Goal: Navigation & Orientation: Find specific page/section

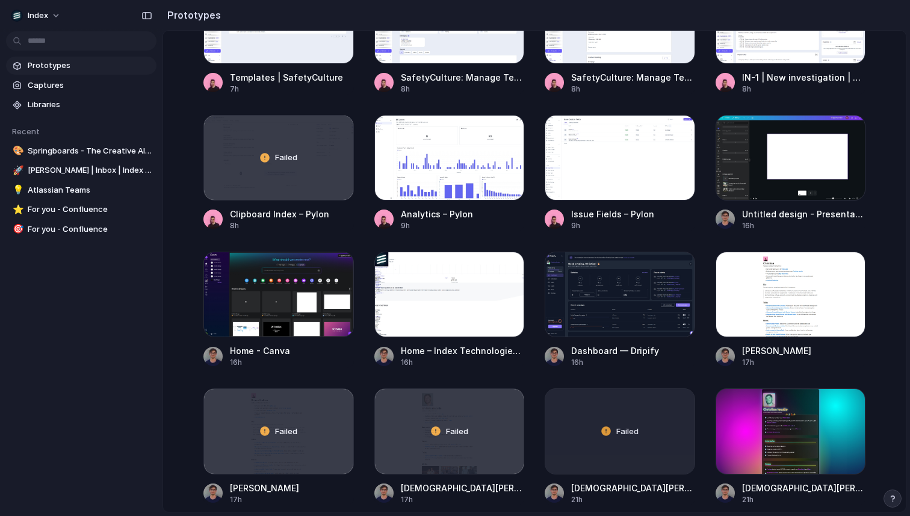
scroll to position [647, 0]
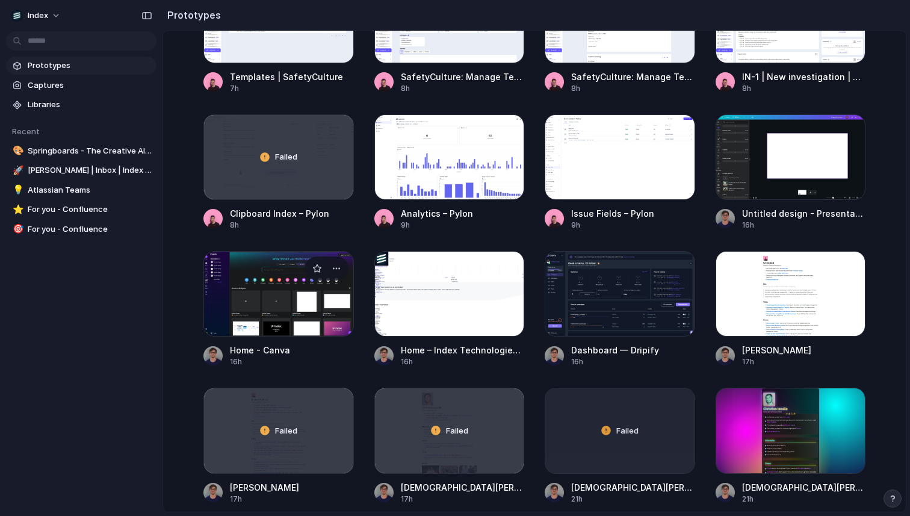
click at [244, 297] on div at bounding box center [278, 293] width 150 height 85
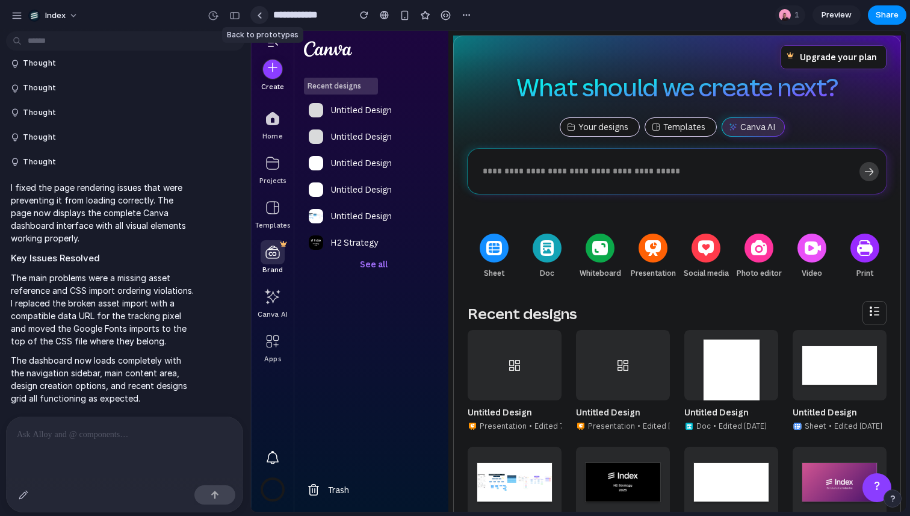
click at [259, 14] on div at bounding box center [259, 15] width 5 height 7
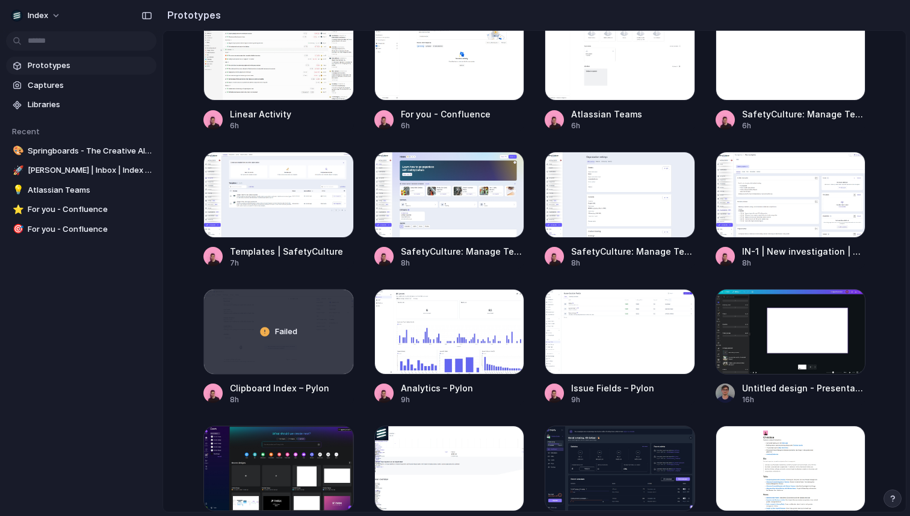
scroll to position [483, 0]
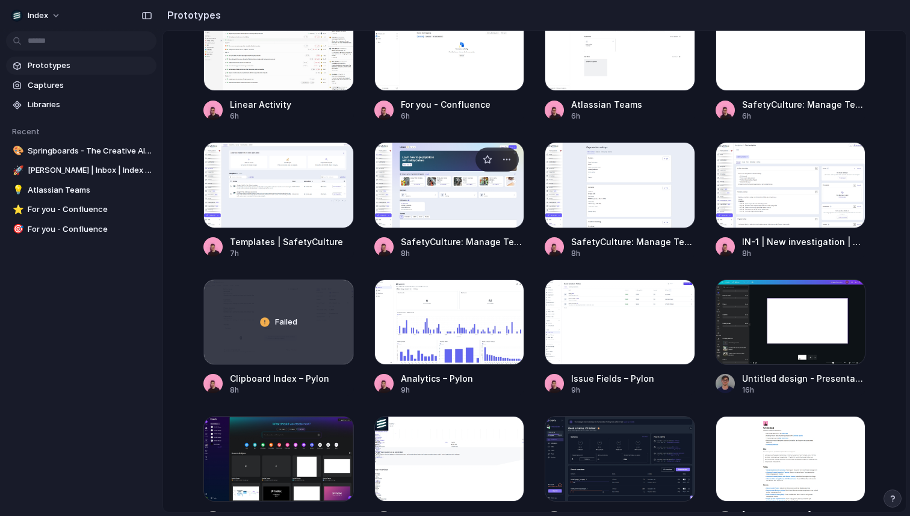
click at [475, 202] on div at bounding box center [449, 184] width 150 height 85
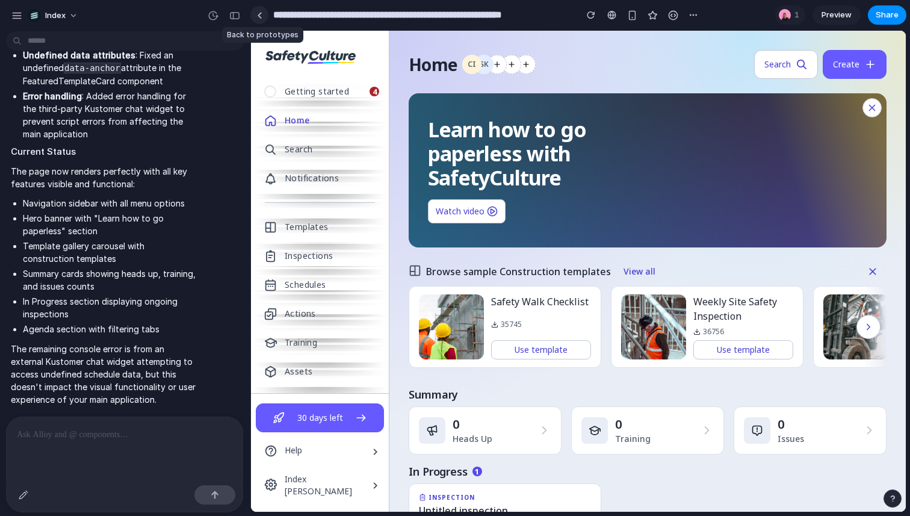
click at [255, 13] on link at bounding box center [259, 15] width 18 height 18
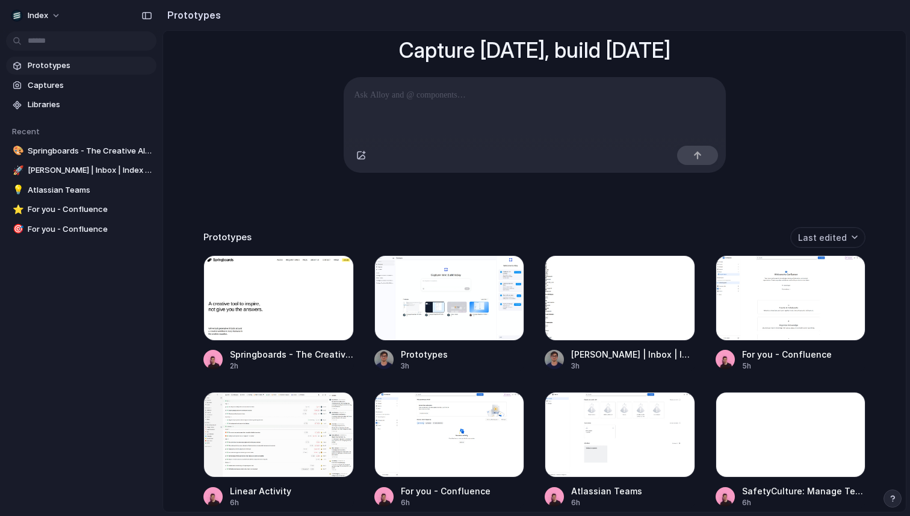
scroll to position [110, 0]
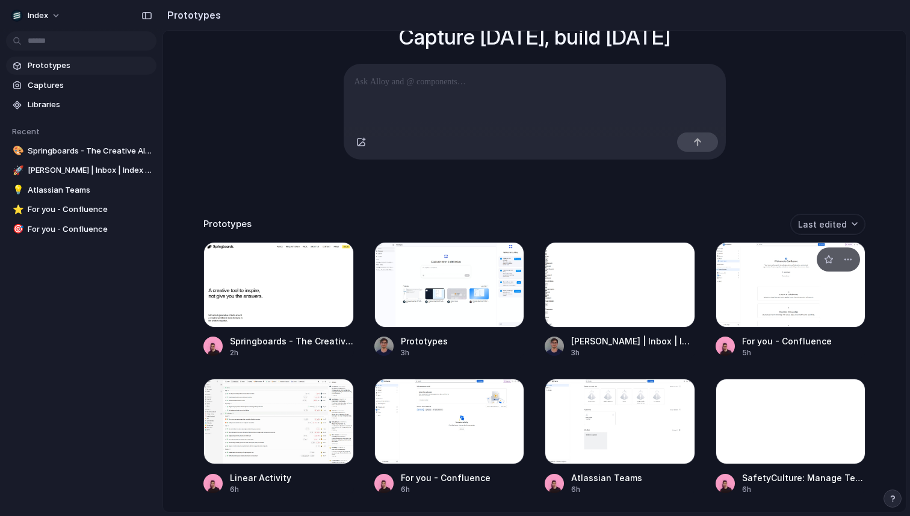
click at [845, 301] on div at bounding box center [790, 284] width 150 height 85
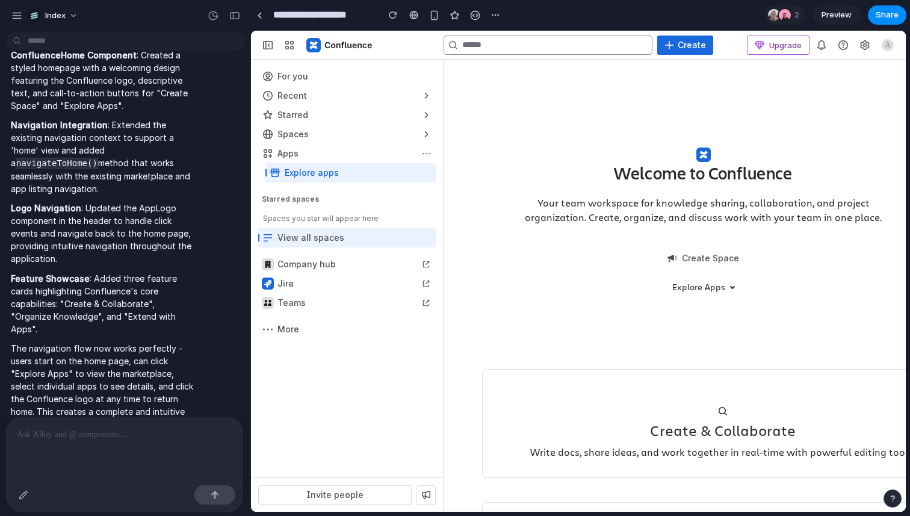
click at [552, 205] on p "Your team workspace for knowledge sharing, collaboration, and project organizat…" at bounding box center [703, 210] width 361 height 29
click at [337, 72] on div at bounding box center [346, 76] width 177 height 19
click at [343, 94] on div "button" at bounding box center [346, 95] width 177 height 19
click at [349, 109] on div "button" at bounding box center [346, 114] width 177 height 19
click at [516, 159] on div "Welcome to Confluence Your team workspace for knowledge sharing, collaboration,…" at bounding box center [703, 208] width 442 height 249
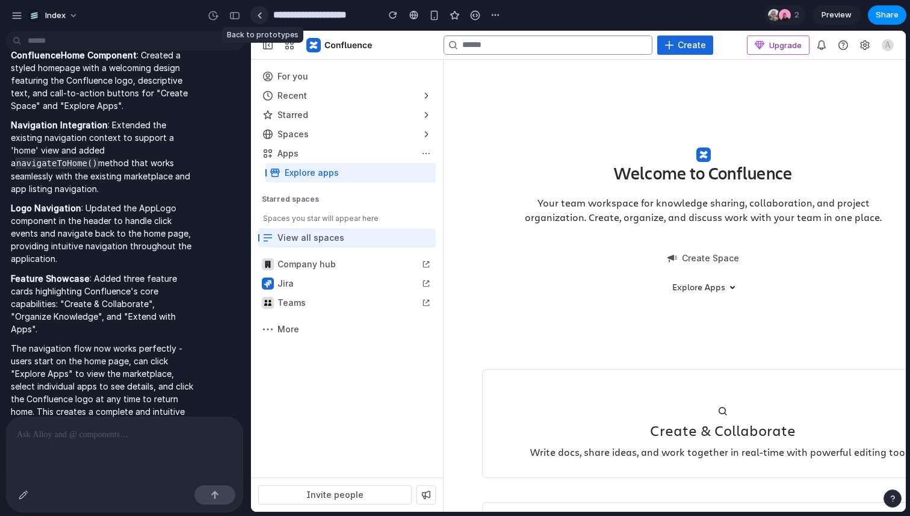
click at [265, 18] on link at bounding box center [259, 15] width 18 height 18
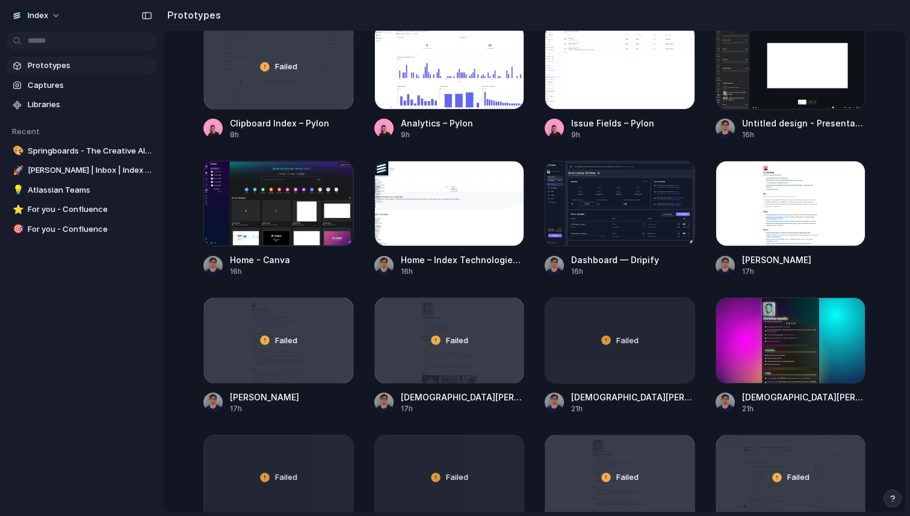
scroll to position [732, 0]
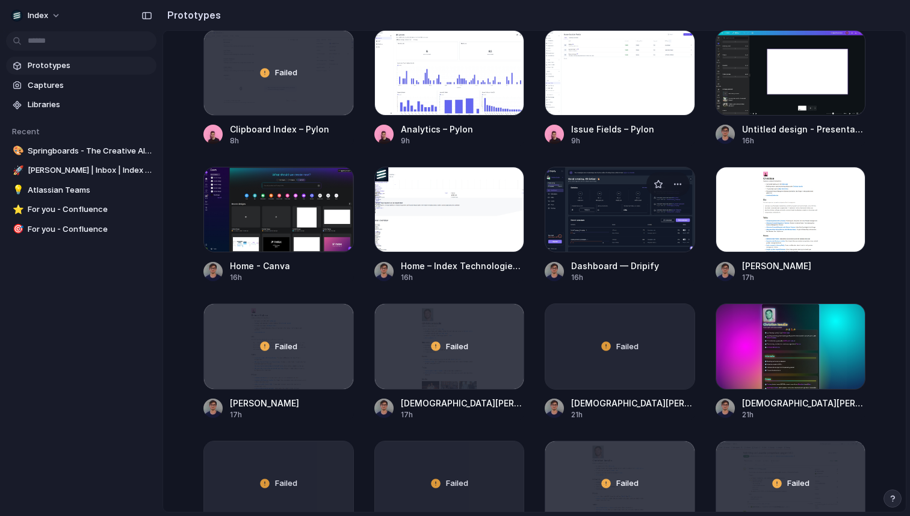
click at [631, 217] on div at bounding box center [620, 209] width 150 height 85
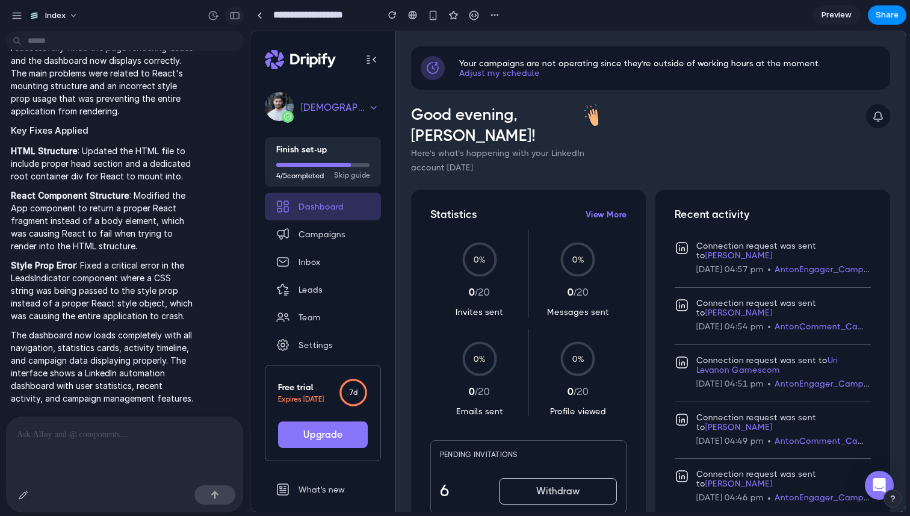
click at [234, 20] on button "button" at bounding box center [234, 15] width 19 height 19
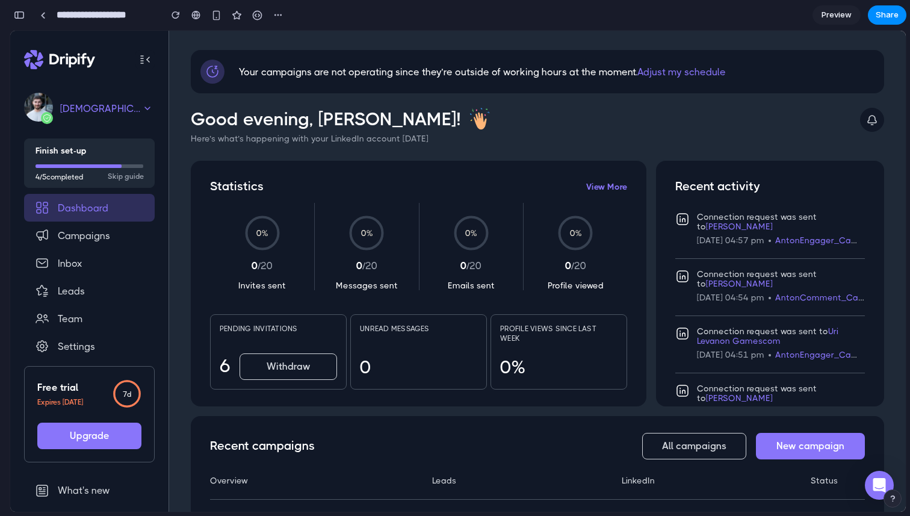
scroll to position [712, 0]
click at [44, 15] on div at bounding box center [42, 15] width 5 height 7
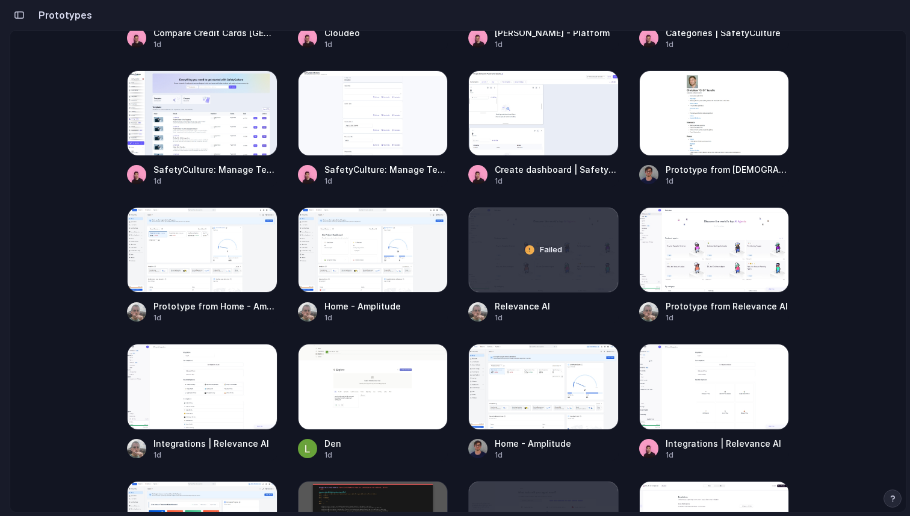
scroll to position [1513, 0]
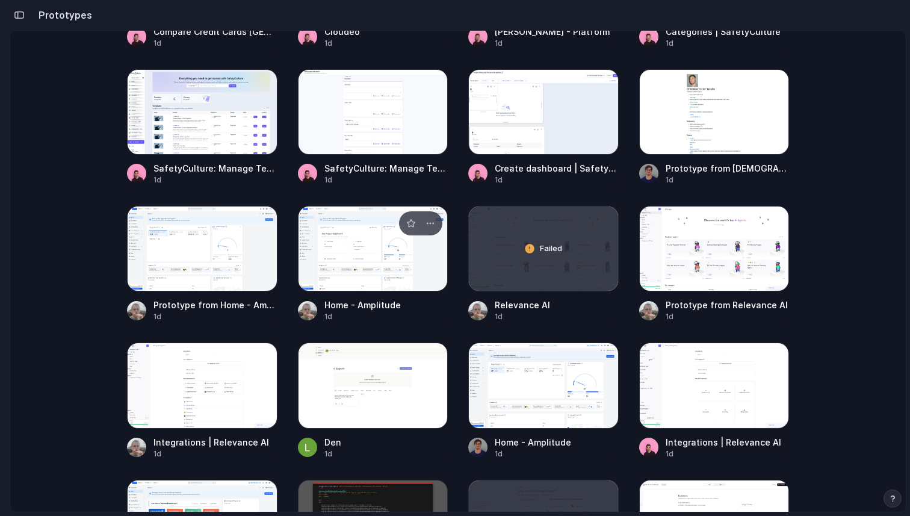
click at [360, 250] on div at bounding box center [373, 248] width 150 height 85
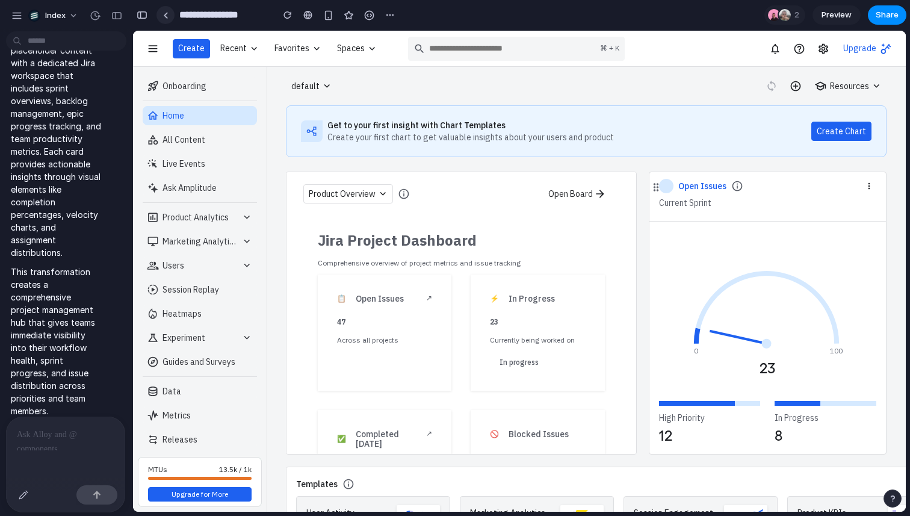
click at [163, 13] on div at bounding box center [165, 15] width 5 height 7
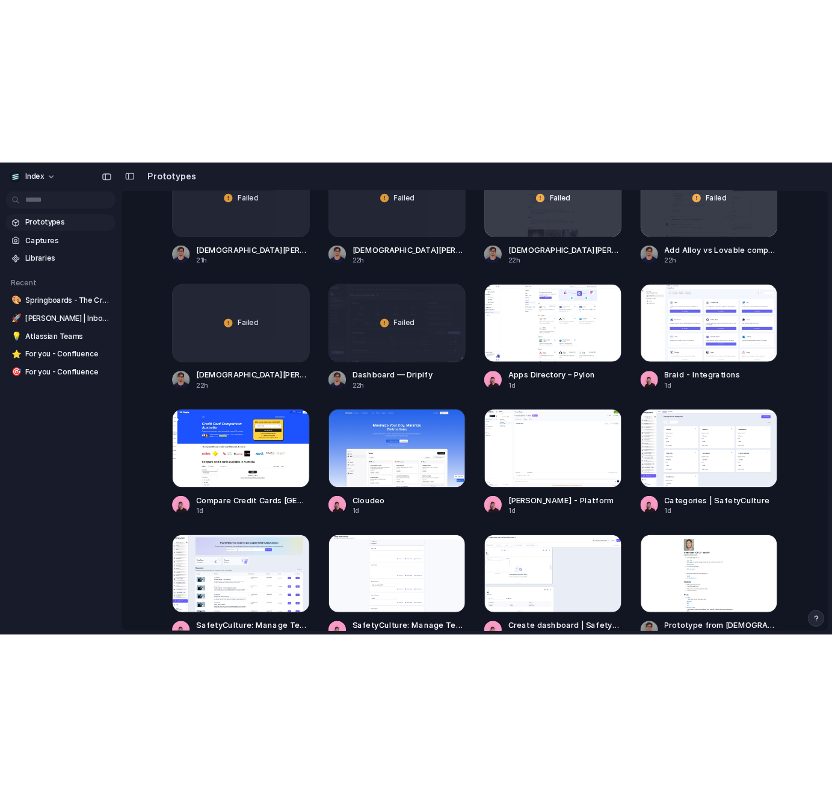
scroll to position [1449, 0]
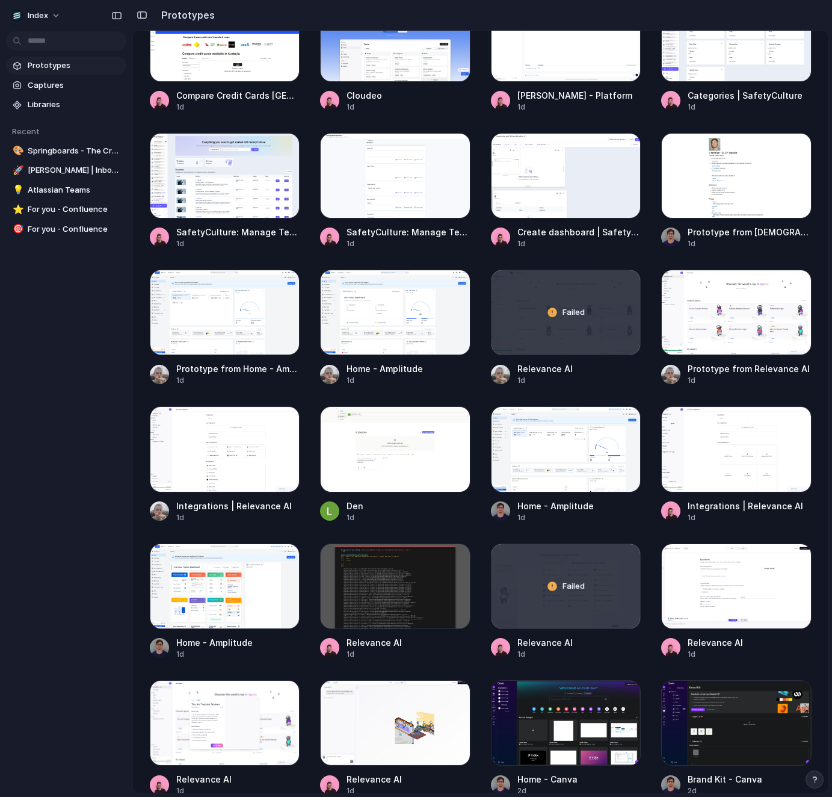
click at [72, 333] on div "Prototypes Captures Libraries Recent 🎨 Springboards - The Creative AI Tool for …" at bounding box center [66, 168] width 132 height 336
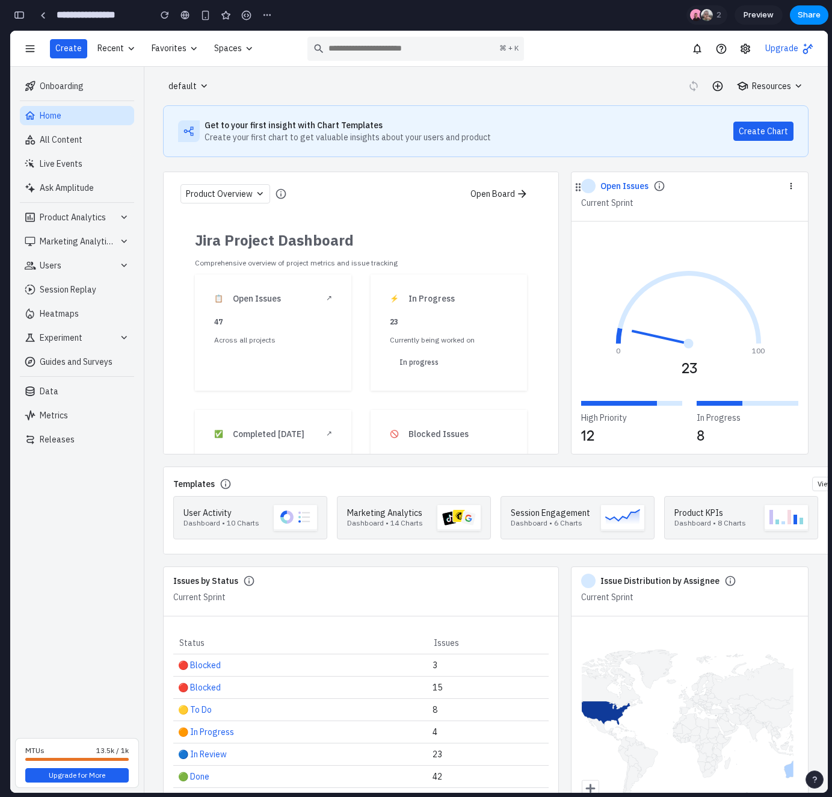
click at [28, 10] on div "**********" at bounding box center [143, 15] width 267 height 26
click at [20, 14] on div "button" at bounding box center [19, 15] width 11 height 8
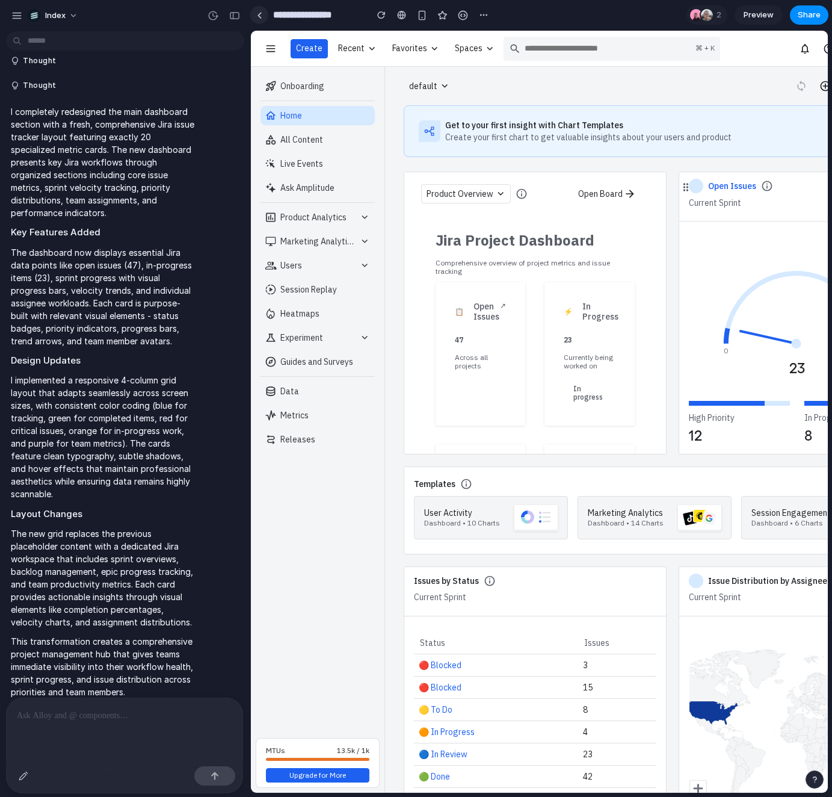
click at [250, 14] on div at bounding box center [259, 15] width 18 height 18
click at [255, 20] on link at bounding box center [259, 15] width 18 height 18
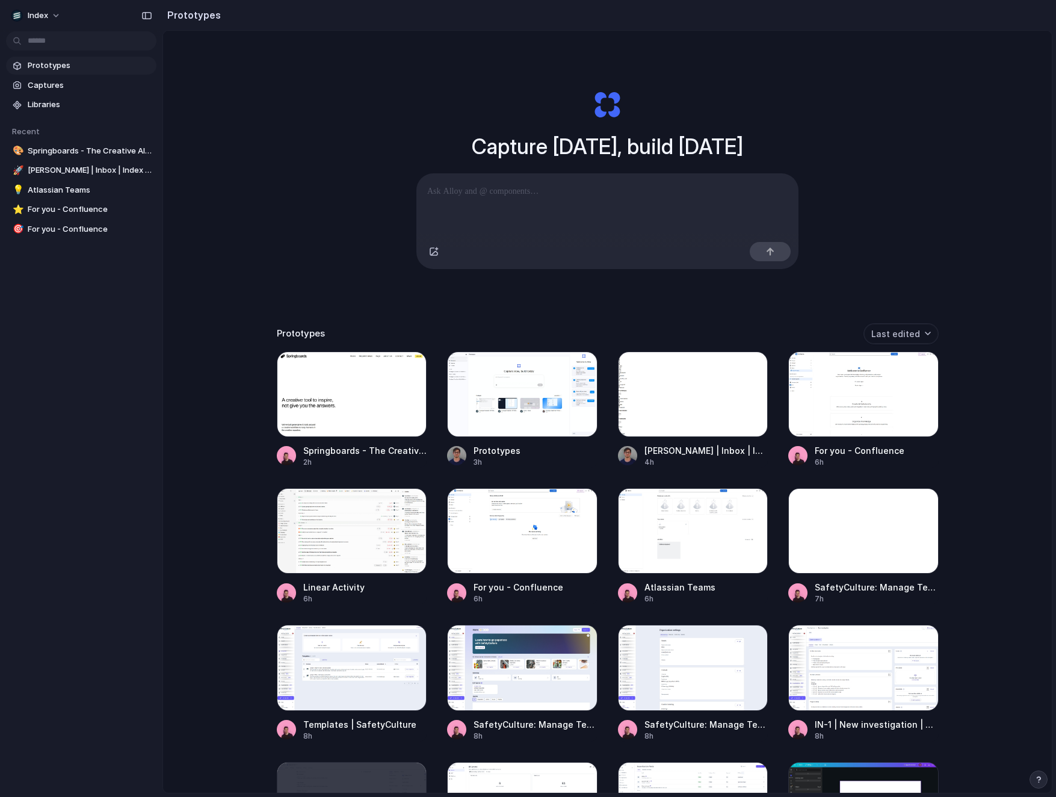
click at [909, 75] on div "Capture [DATE], build [DATE] Clone web app Clone screenshot Start from existing…" at bounding box center [607, 443] width 889 height 825
